Goal: Task Accomplishment & Management: Complete application form

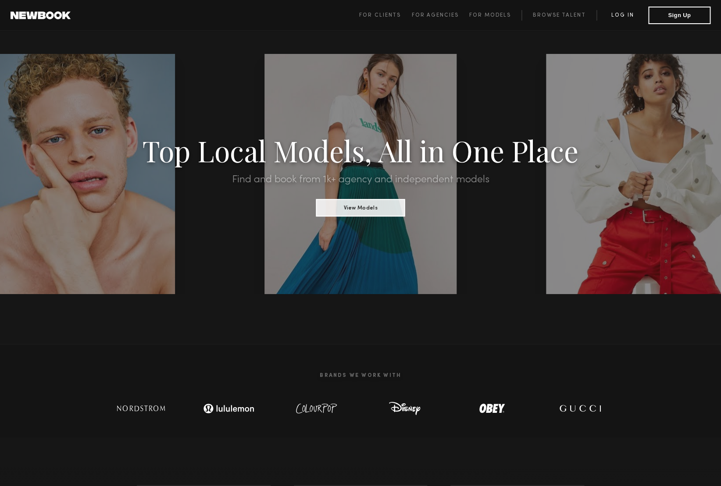
click at [626, 15] on link "Log in" at bounding box center [622, 15] width 52 height 11
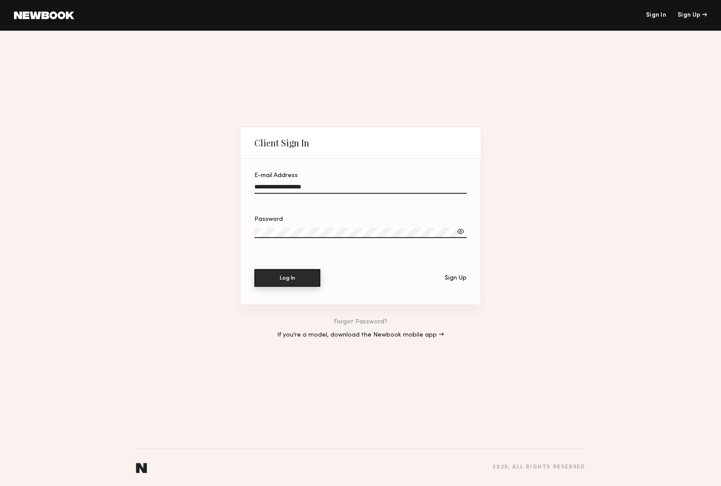
click at [266, 274] on button "Log In" at bounding box center [287, 278] width 66 height 18
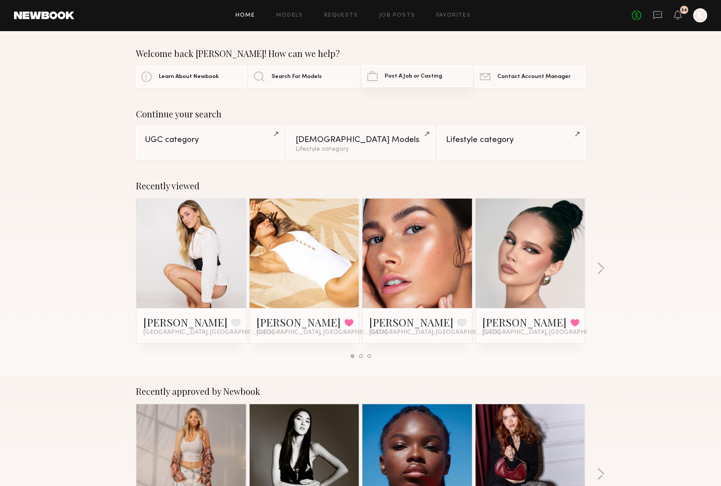
click at [395, 74] on span "Post A Job or Casting" at bounding box center [413, 77] width 57 height 6
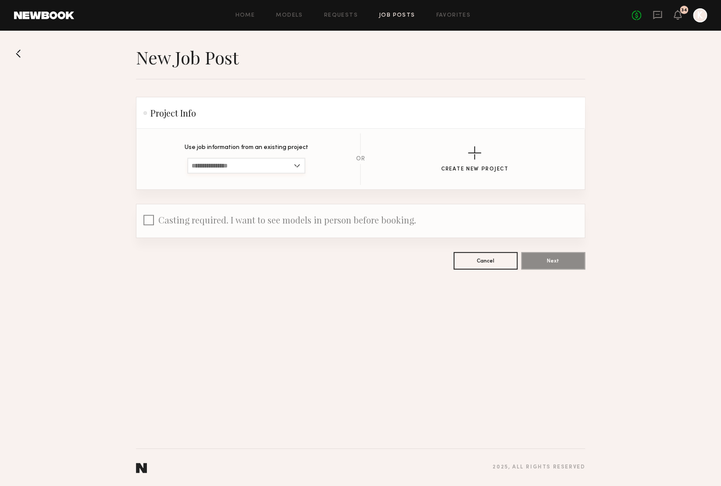
click at [277, 167] on input at bounding box center [246, 166] width 118 height 16
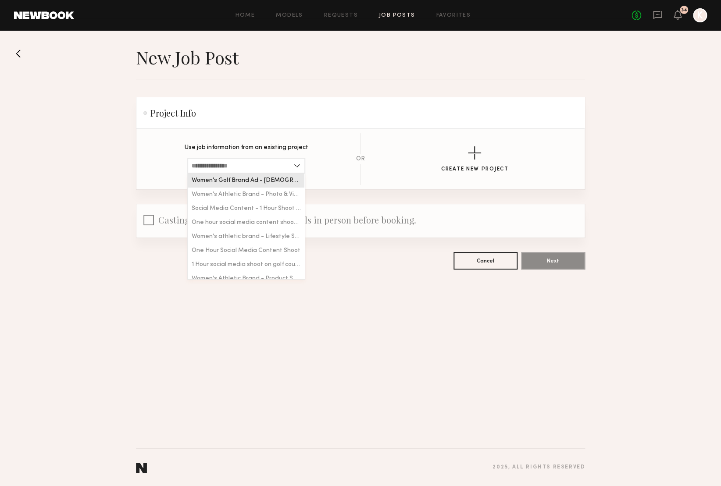
click at [309, 142] on section "Use job information from an existing project Women's Golf Brand Ad - [DEMOGRAPH…" at bounding box center [360, 159] width 420 height 52
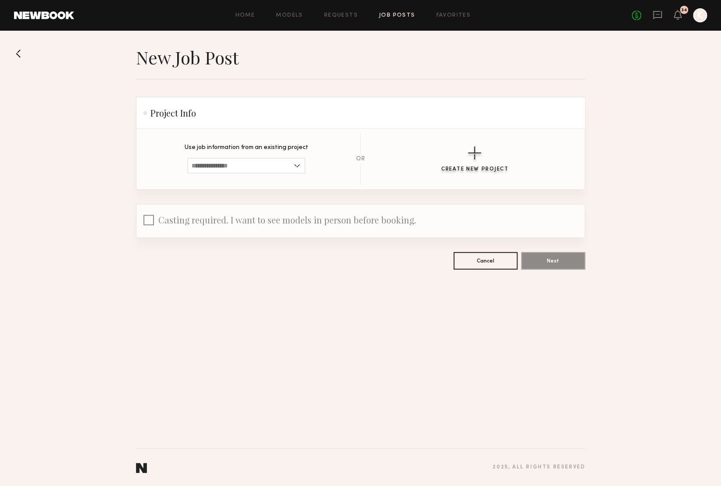
click at [477, 157] on div "button" at bounding box center [474, 152] width 13 height 13
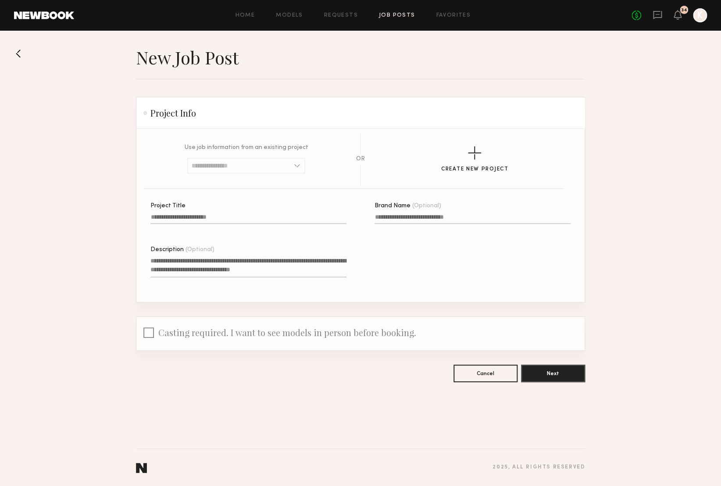
click at [210, 217] on input "Project Title" at bounding box center [248, 219] width 196 height 10
type input "**********"
